Goal: Navigation & Orientation: Find specific page/section

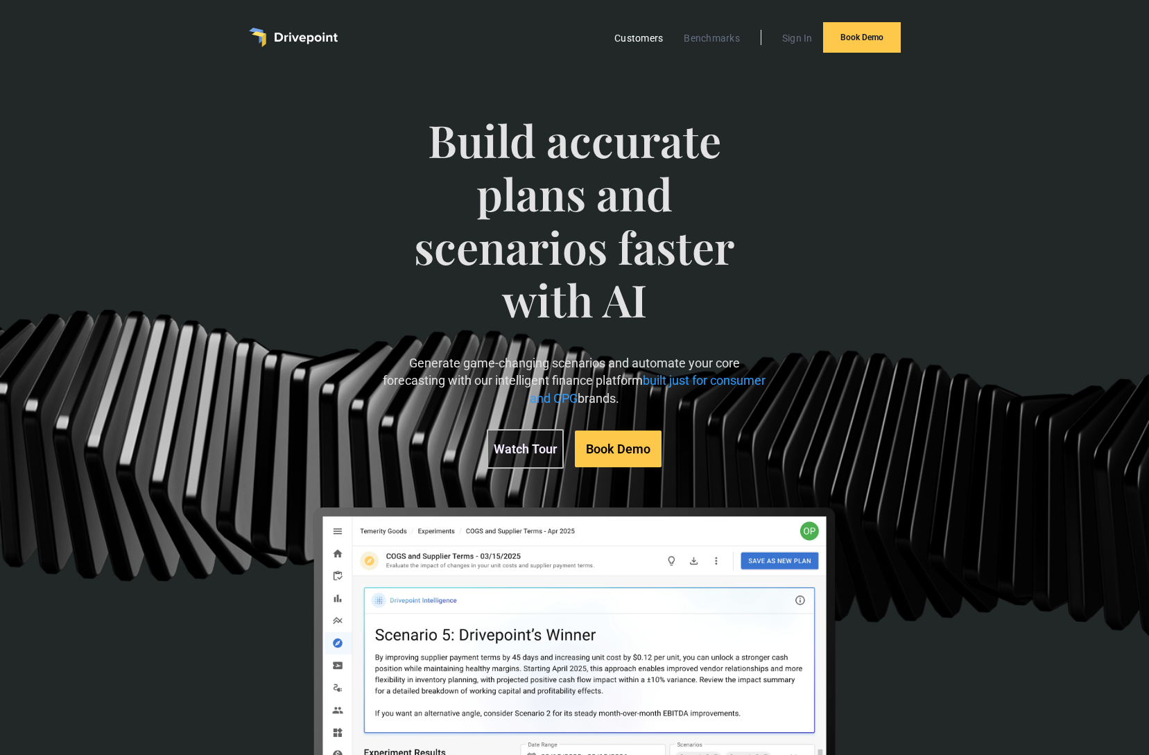
click at [640, 38] on link "Customers" at bounding box center [639, 38] width 62 height 18
